Goal: Task Accomplishment & Management: Manage account settings

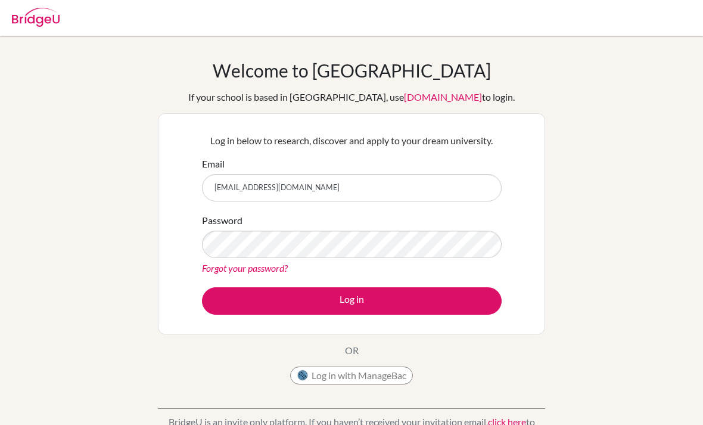
type input "[EMAIL_ADDRESS][DOMAIN_NAME]"
click at [228, 82] on div "Welcome to BridgeU If your school is based in China, use app.bridge-u.com.cn to…" at bounding box center [351, 225] width 387 height 331
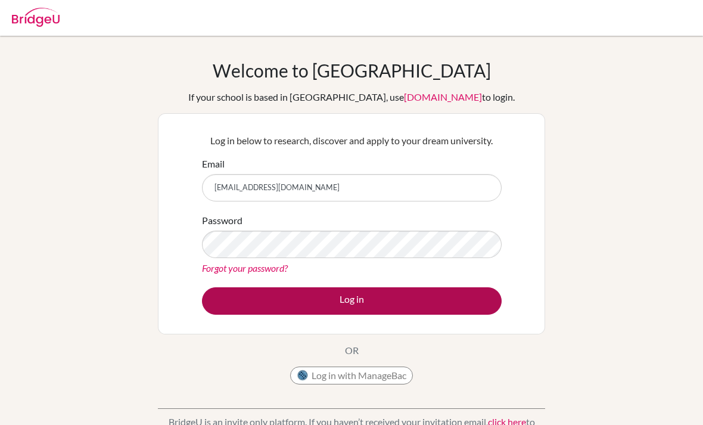
click at [346, 309] on button "Log in" at bounding box center [352, 300] width 300 height 27
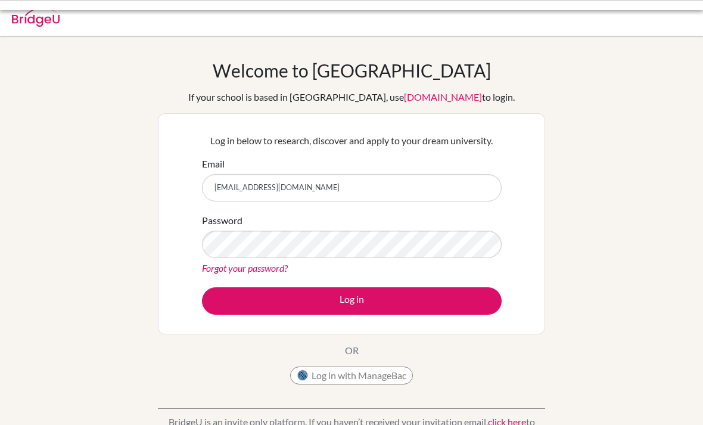
scroll to position [82, 0]
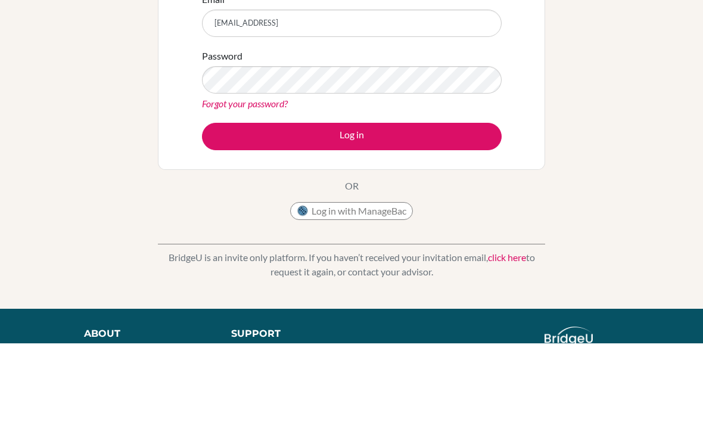
type input "[EMAIL_ADDRESS][DOMAIN_NAME]"
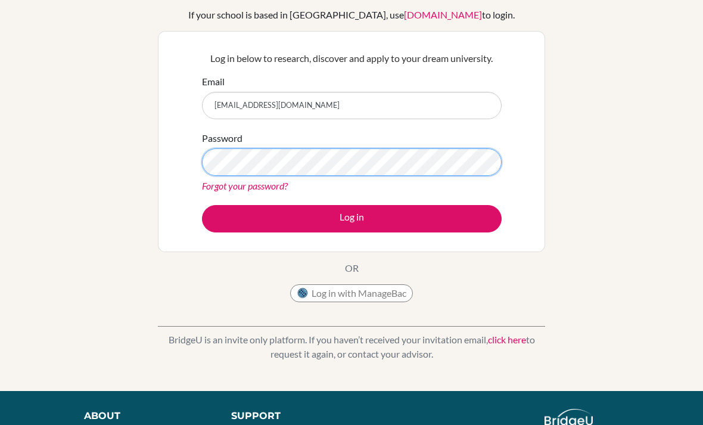
click at [352, 218] on button "Log in" at bounding box center [352, 218] width 300 height 27
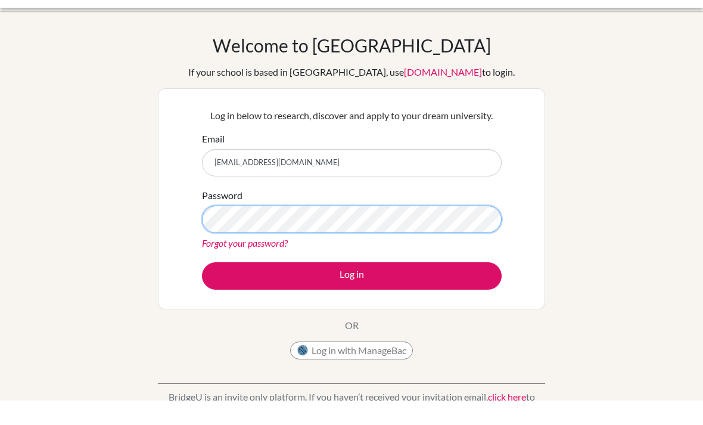
scroll to position [25, 0]
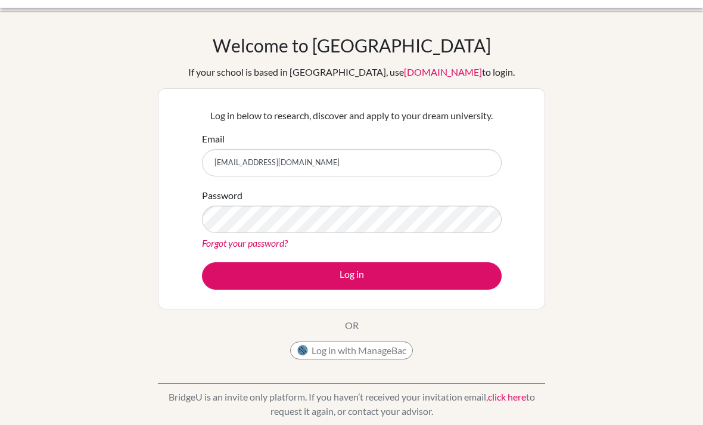
click at [247, 248] on link "Forgot your password?" at bounding box center [245, 242] width 86 height 11
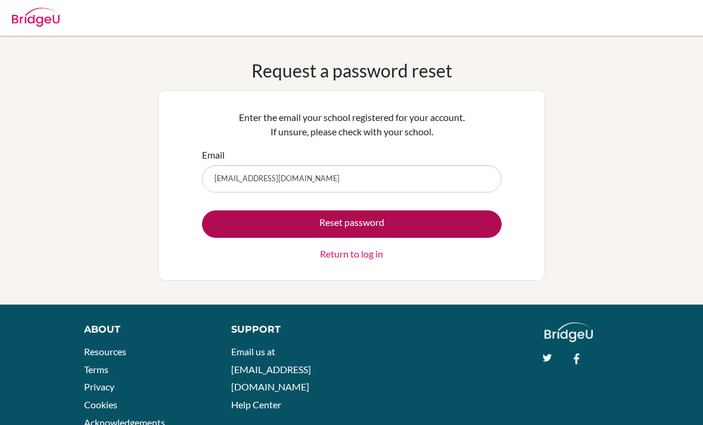
type input "[EMAIL_ADDRESS][DOMAIN_NAME]"
click at [339, 219] on button "Reset password" at bounding box center [352, 223] width 300 height 27
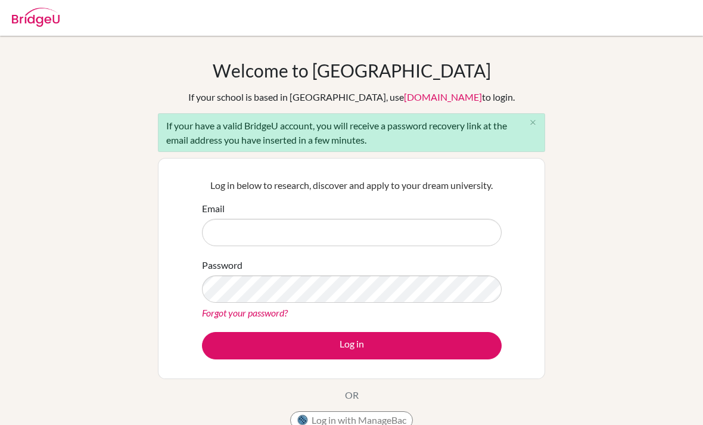
scroll to position [127, 0]
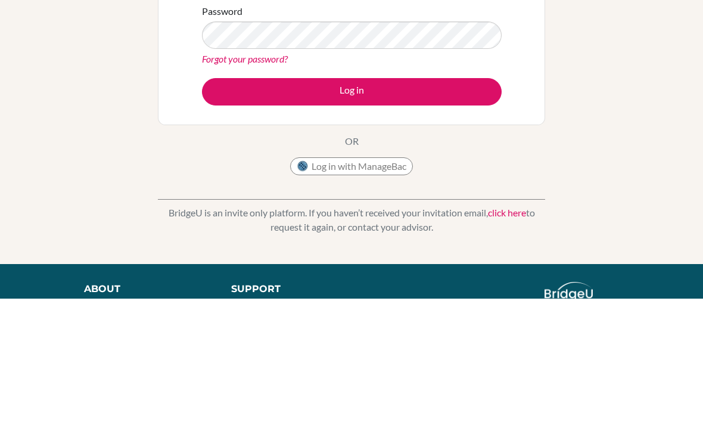
type input "[EMAIL_ADDRESS][DOMAIN_NAME]"
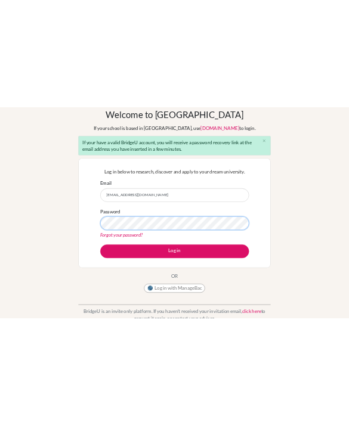
scroll to position [0, 0]
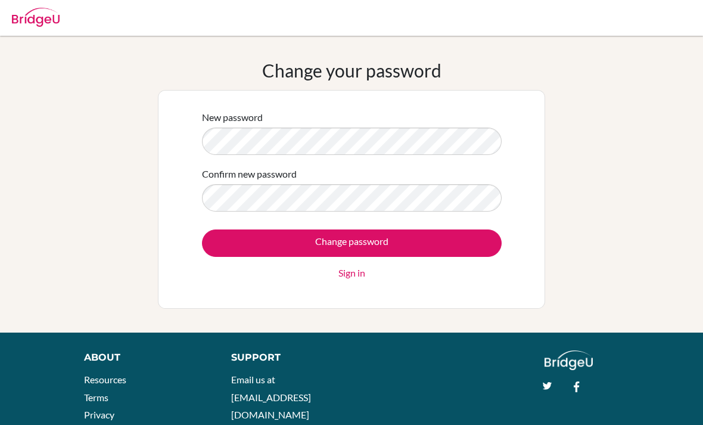
click at [633, 115] on div "Change your password New password Confirm new password Change password Sign in" at bounding box center [351, 184] width 703 height 249
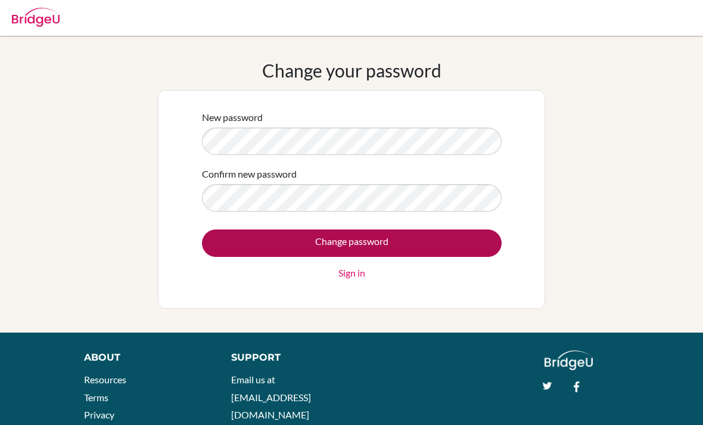
click at [423, 237] on input "Change password" at bounding box center [352, 242] width 300 height 27
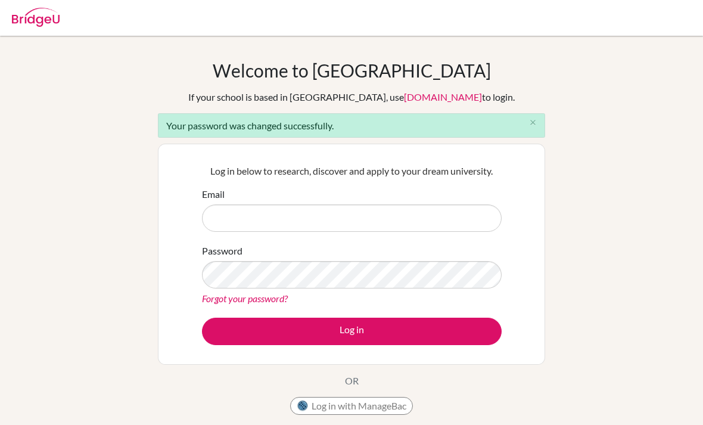
scroll to position [96, 0]
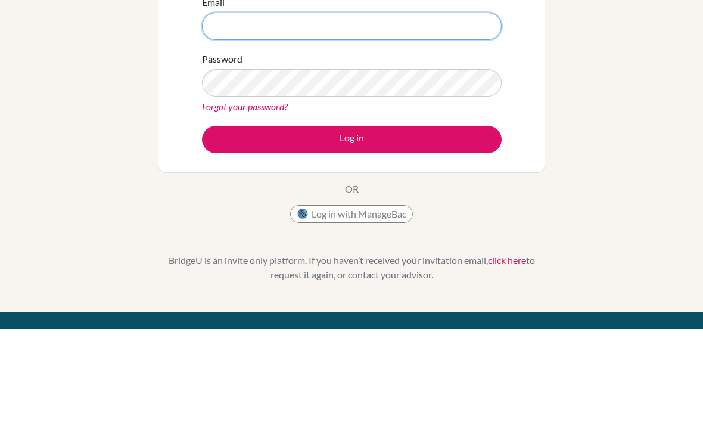
type input "[EMAIL_ADDRESS][DOMAIN_NAME]"
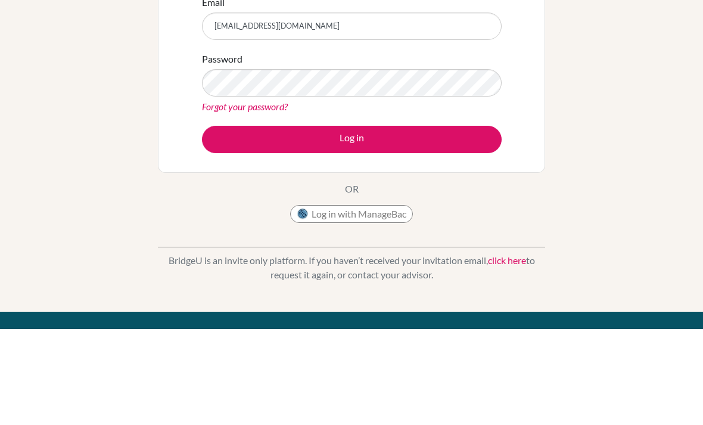
click at [352, 235] on button "Log in" at bounding box center [352, 235] width 300 height 27
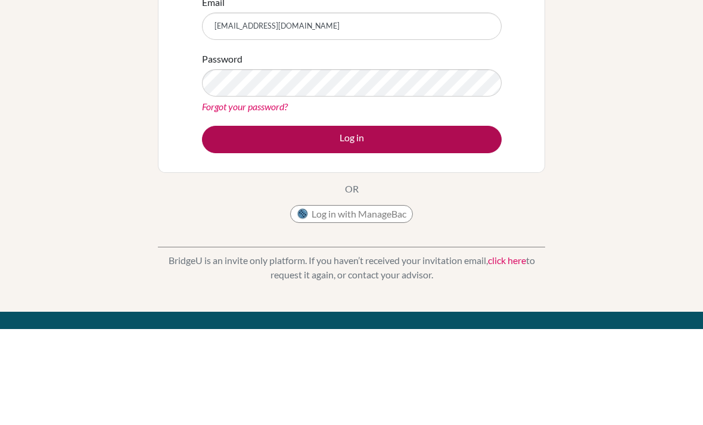
click at [429, 228] on button "Log in" at bounding box center [352, 235] width 300 height 27
